Goal: Task Accomplishment & Management: Manage account settings

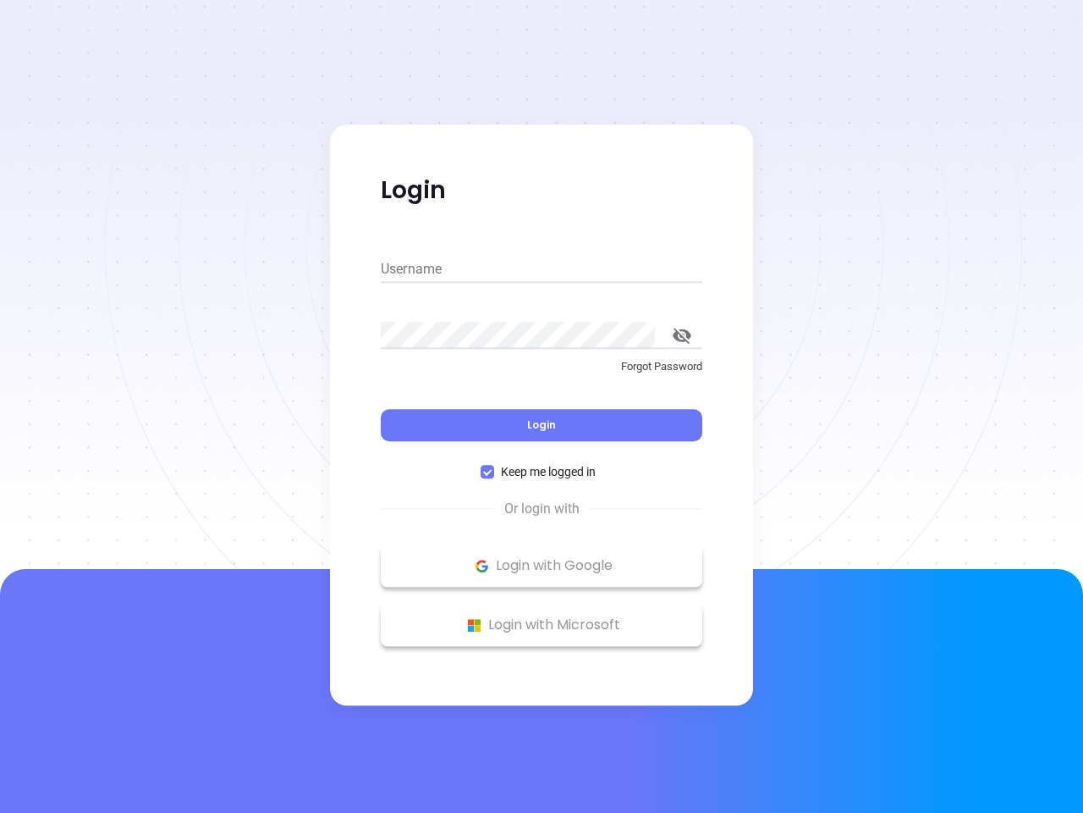
click at [542, 406] on div "Login" at bounding box center [542, 415] width 322 height 52
click at [542, 269] on input "Username" at bounding box center [542, 269] width 322 height 27
click at [682, 335] on icon "toggle password visibility" at bounding box center [682, 336] width 19 height 16
click at [542, 425] on span "Login" at bounding box center [541, 424] width 29 height 14
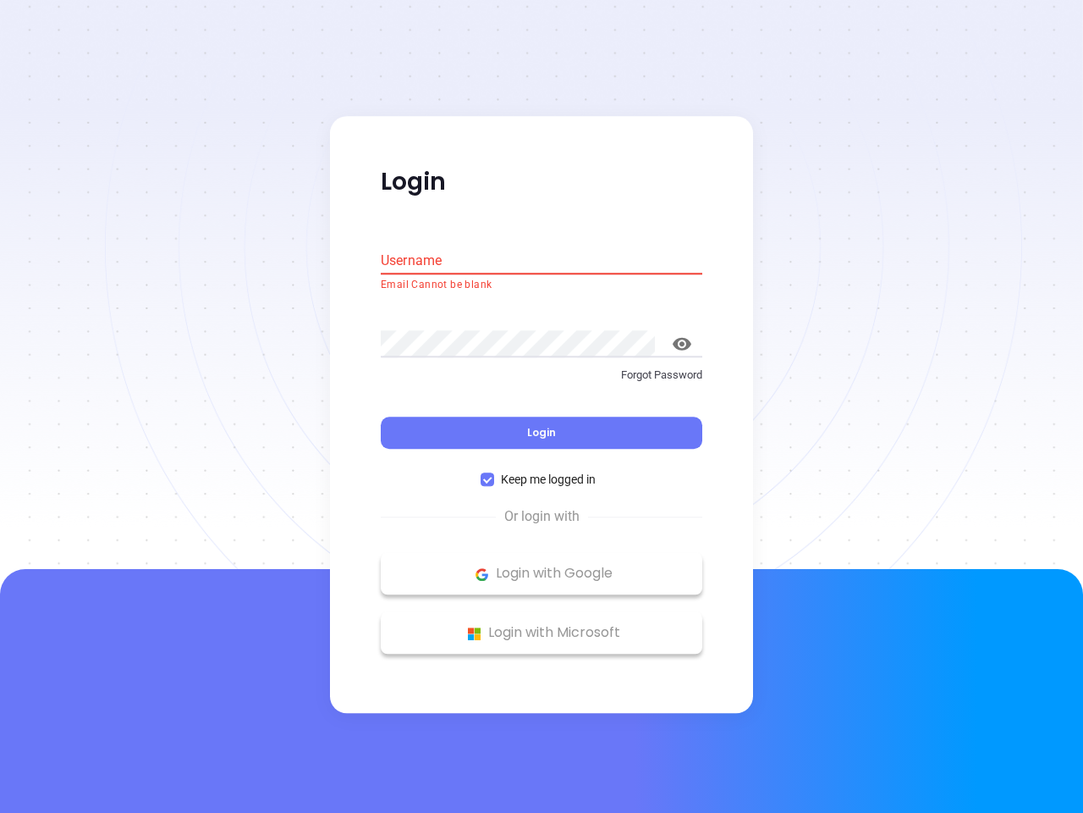
click at [542, 471] on span "Keep me logged in" at bounding box center [548, 480] width 108 height 19
click at [494, 473] on input "Keep me logged in" at bounding box center [488, 480] width 14 height 14
checkbox input "false"
click at [542, 565] on p "Login with Google" at bounding box center [541, 573] width 305 height 25
click at [542, 625] on p "Login with Microsoft" at bounding box center [541, 632] width 305 height 25
